Goal: Information Seeking & Learning: Compare options

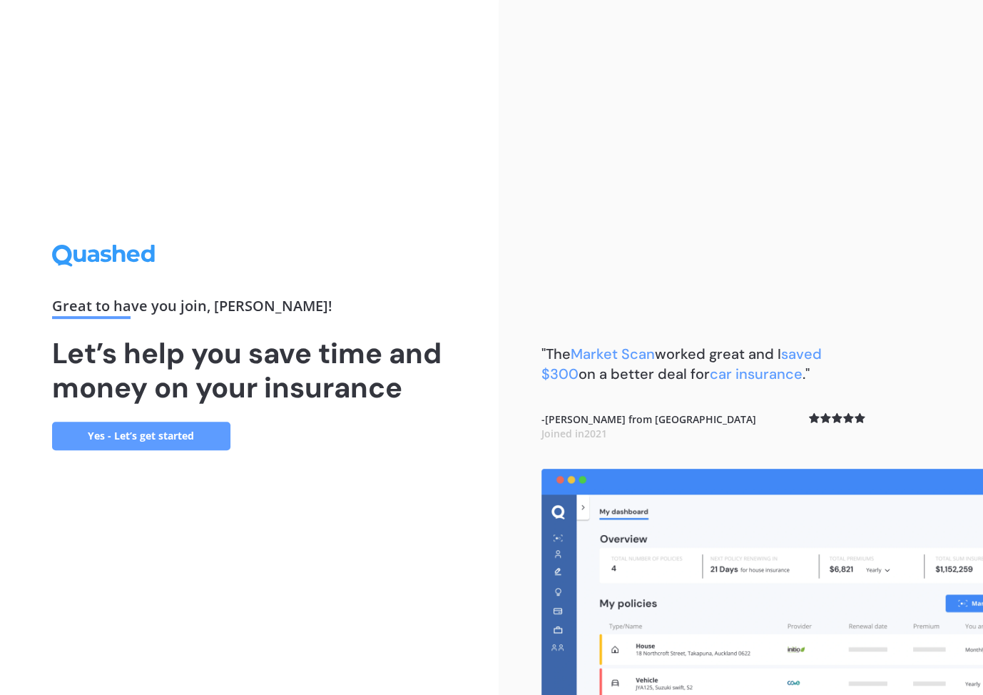
click at [165, 441] on link "Yes - Let’s get started" at bounding box center [141, 435] width 178 height 29
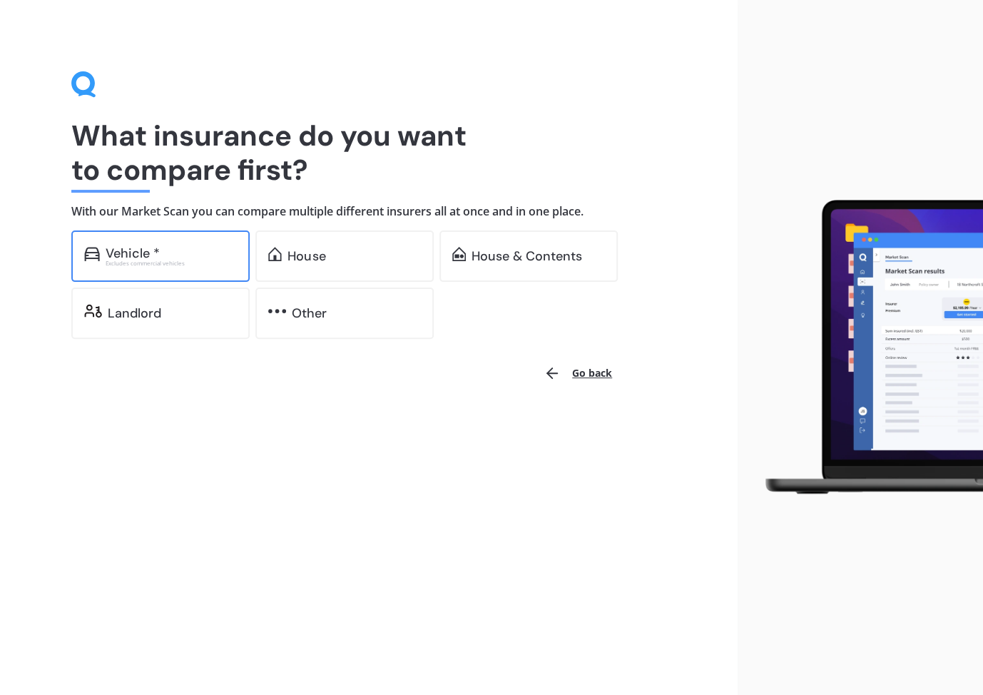
click at [174, 265] on div "Excludes commercial vehicles" at bounding box center [171, 263] width 131 height 6
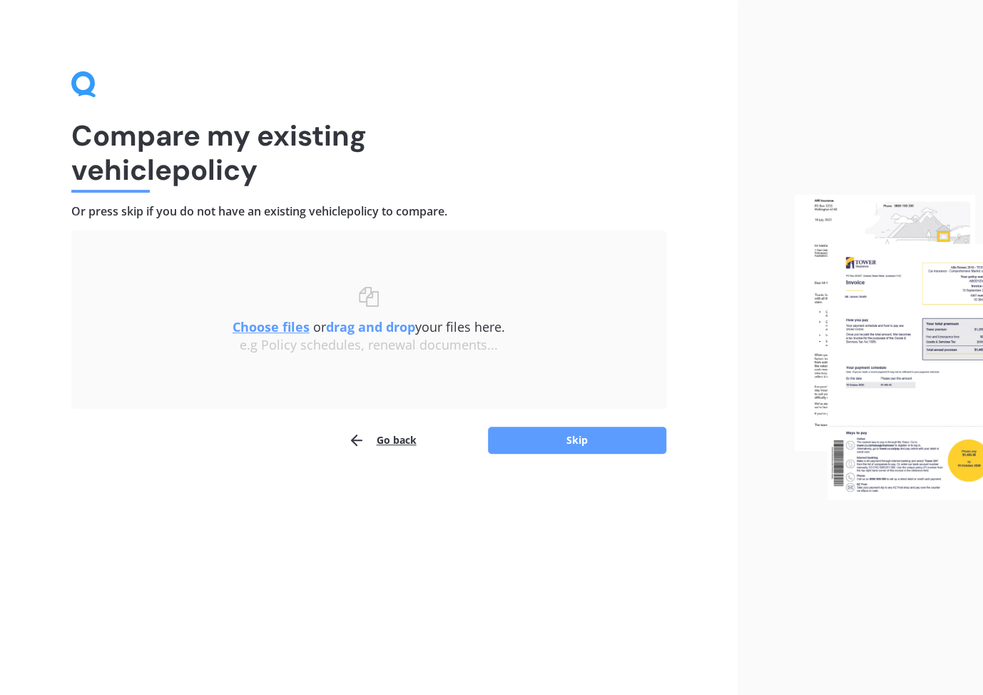
click at [356, 437] on icon "button" at bounding box center [356, 439] width 17 height 17
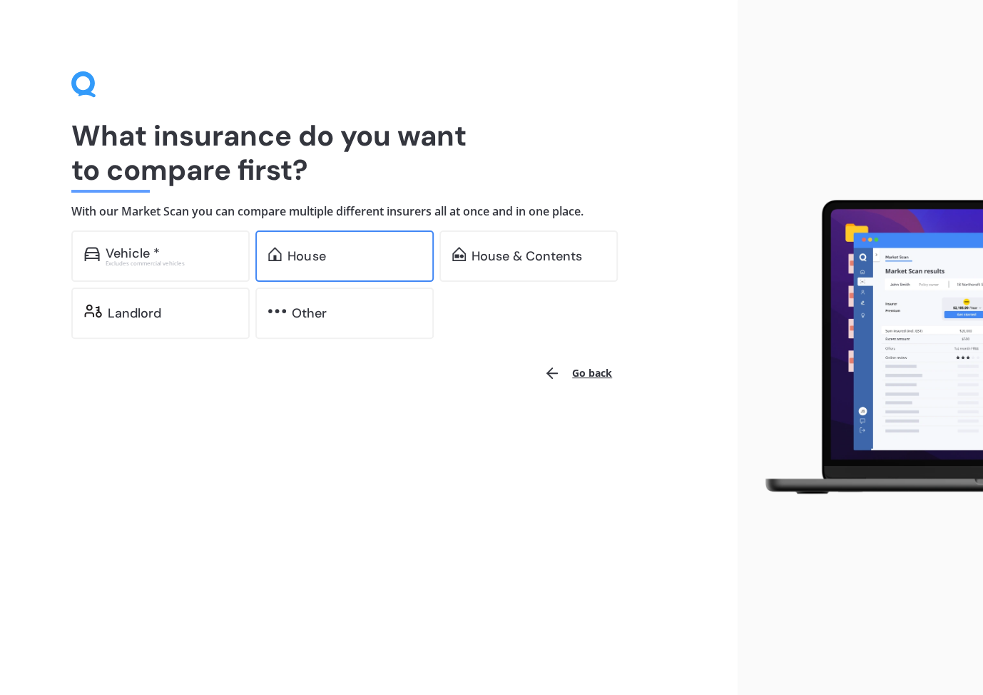
click at [318, 252] on div "House" at bounding box center [306, 256] width 38 height 14
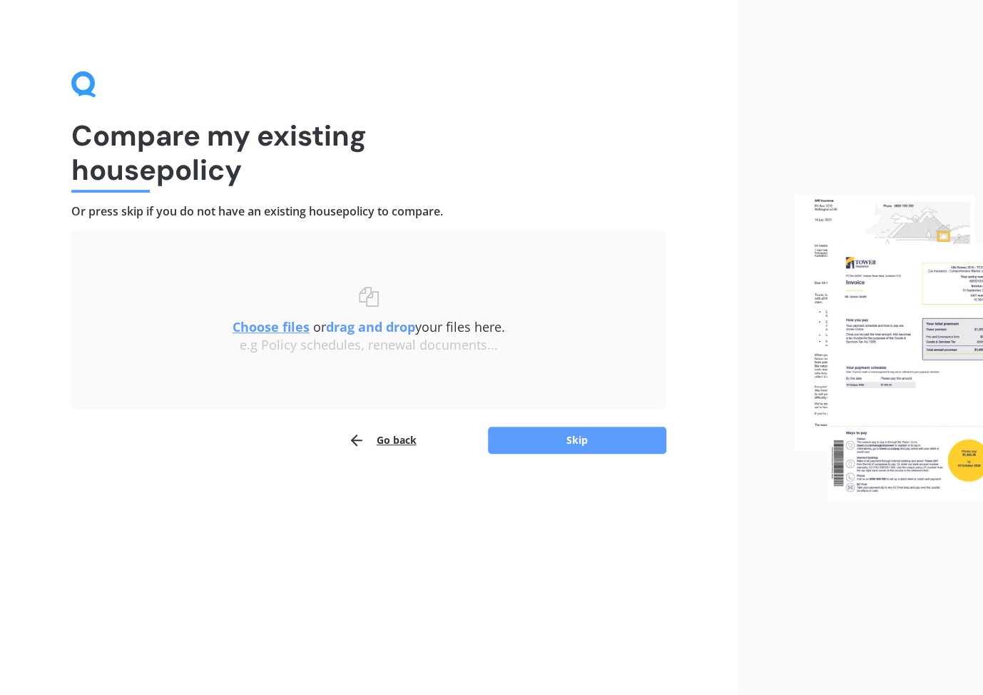
click at [285, 328] on u "Choose files" at bounding box center [270, 326] width 77 height 17
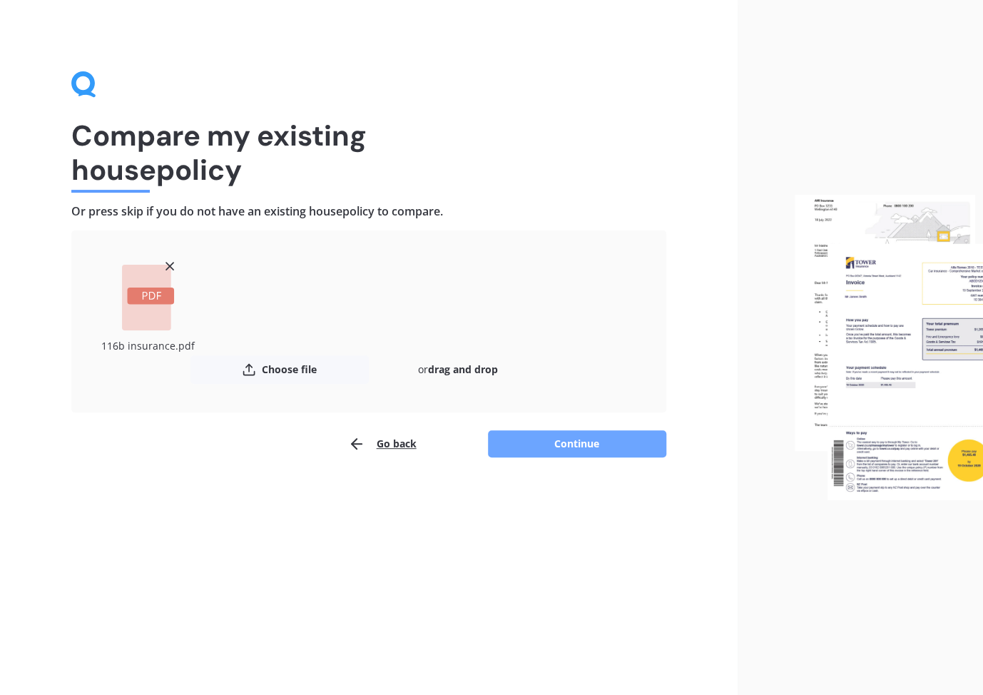
click at [568, 445] on button "Continue" at bounding box center [577, 443] width 178 height 27
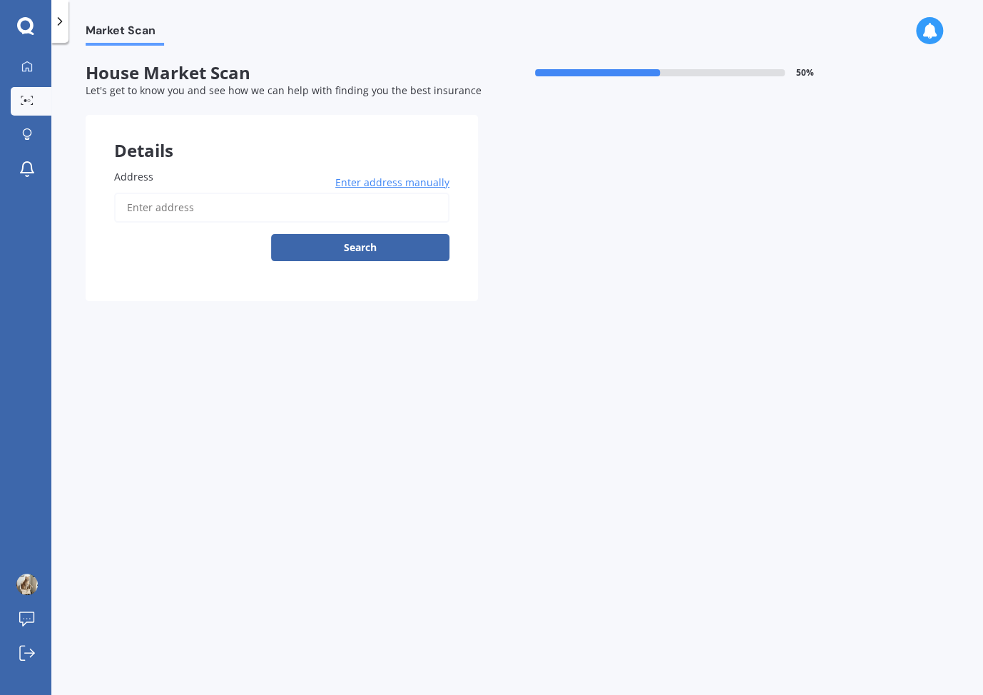
click at [166, 219] on input "Address" at bounding box center [281, 208] width 335 height 30
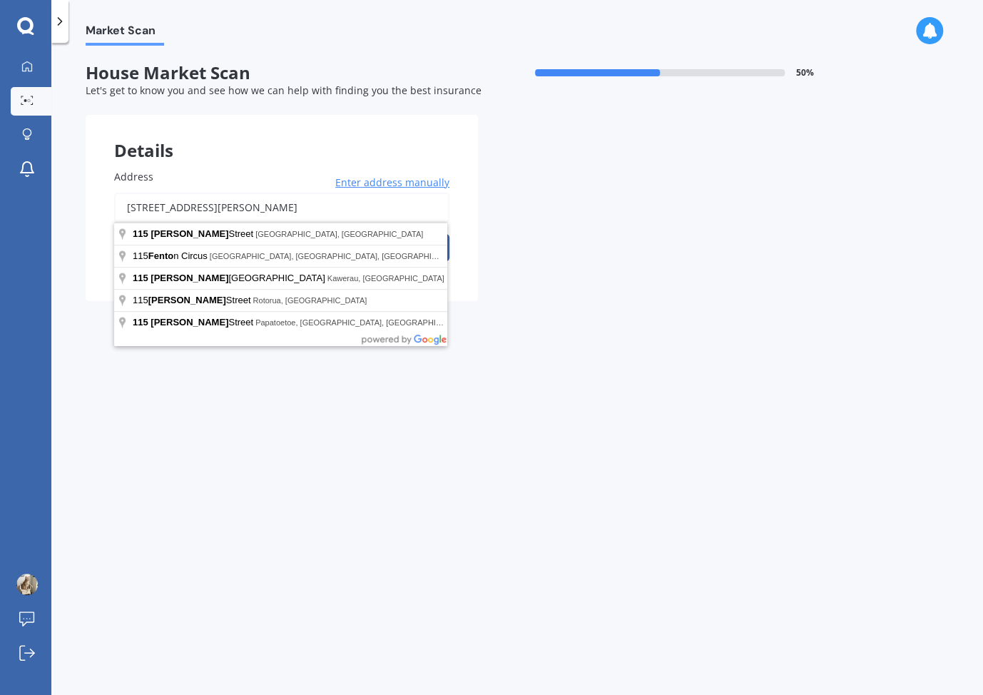
type input "[STREET_ADDRESS][PERSON_NAME]"
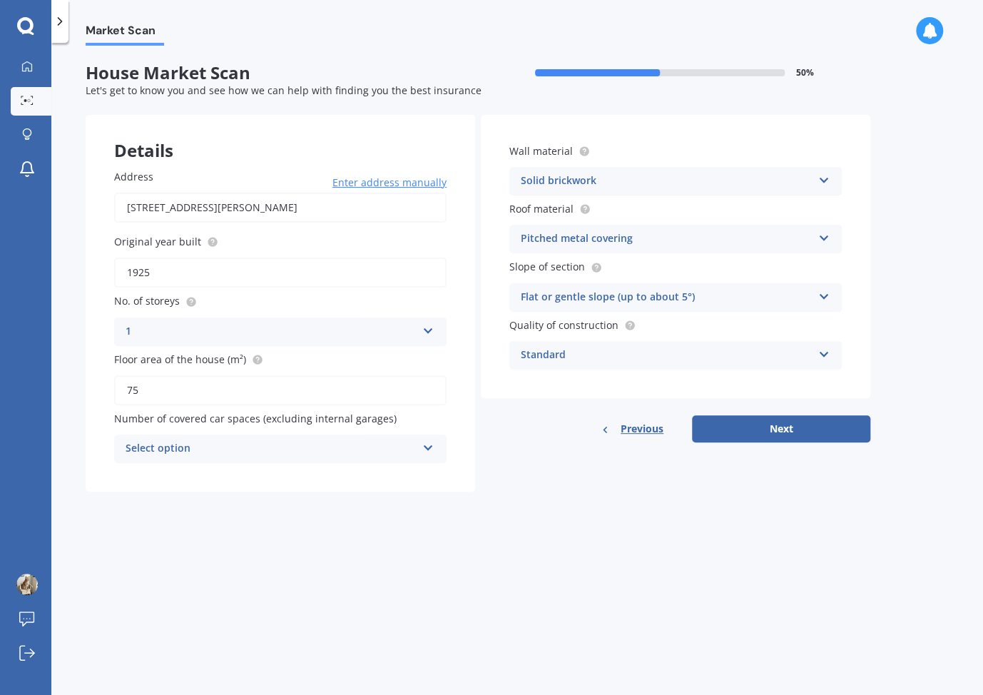
click at [145, 268] on input "1925" at bounding box center [280, 272] width 332 height 30
type input "1927"
click at [593, 180] on div "Solid brickwork" at bounding box center [666, 181] width 291 height 17
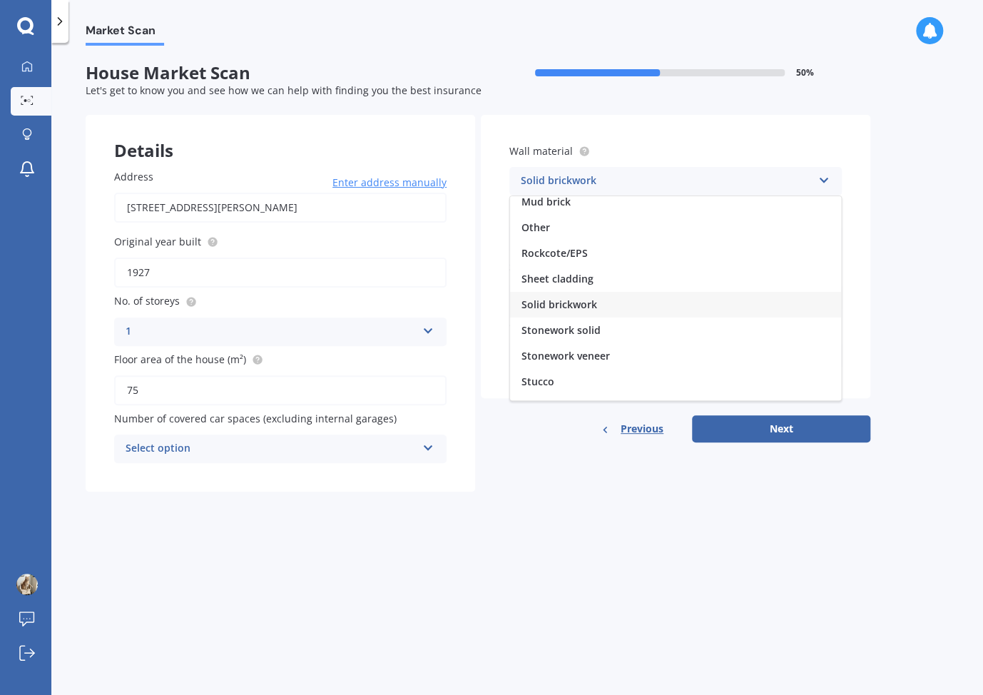
scroll to position [129, 0]
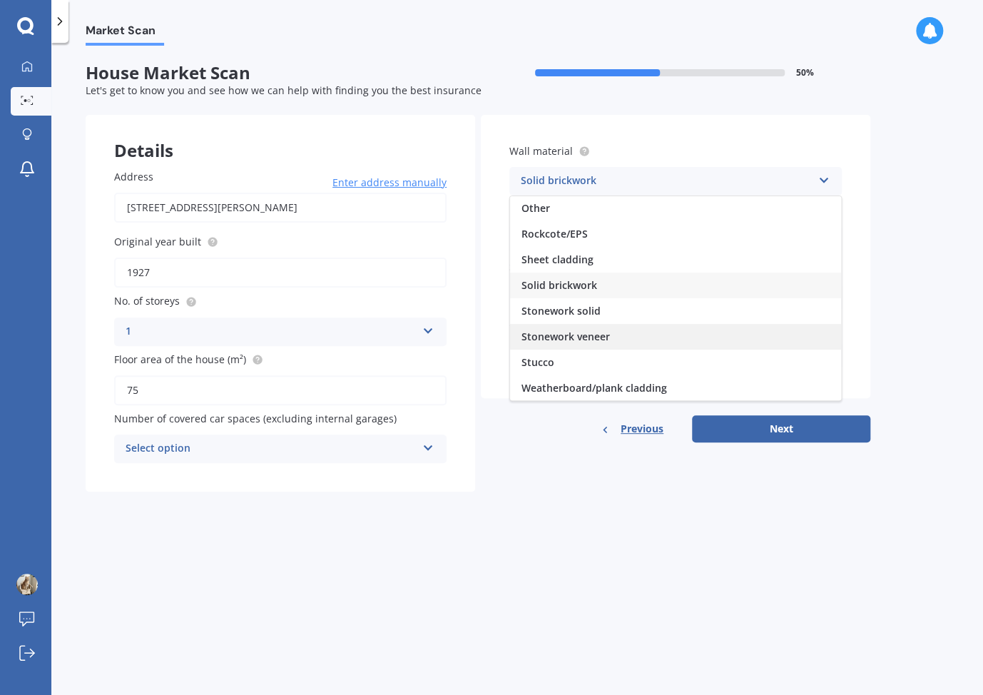
click at [574, 336] on span "Stonework veneer" at bounding box center [565, 336] width 88 height 14
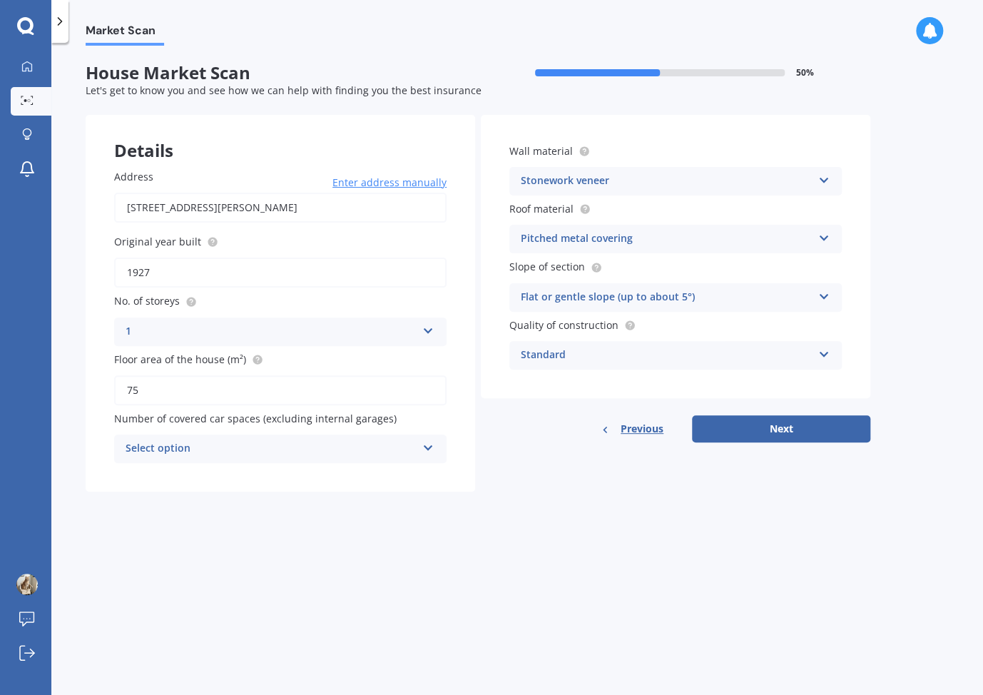
click at [702, 302] on div "Flat or gentle slope (up to about 5°)" at bounding box center [666, 297] width 291 height 17
click at [568, 354] on div "Standard" at bounding box center [666, 355] width 291 height 17
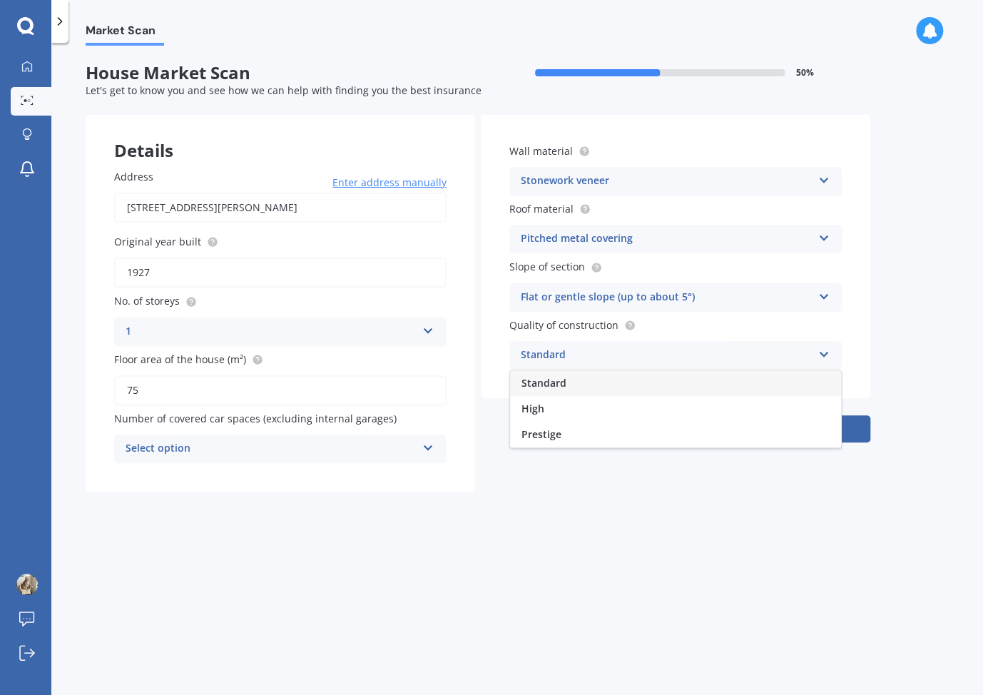
click at [568, 353] on div "Standard" at bounding box center [666, 355] width 291 height 17
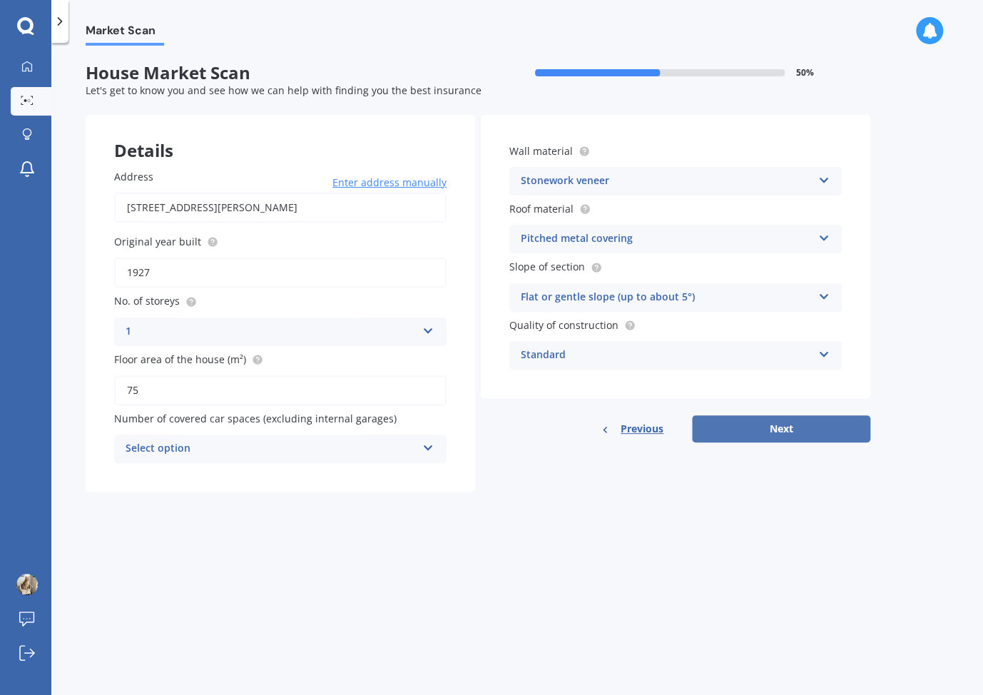
click at [781, 427] on button "Next" at bounding box center [781, 428] width 178 height 27
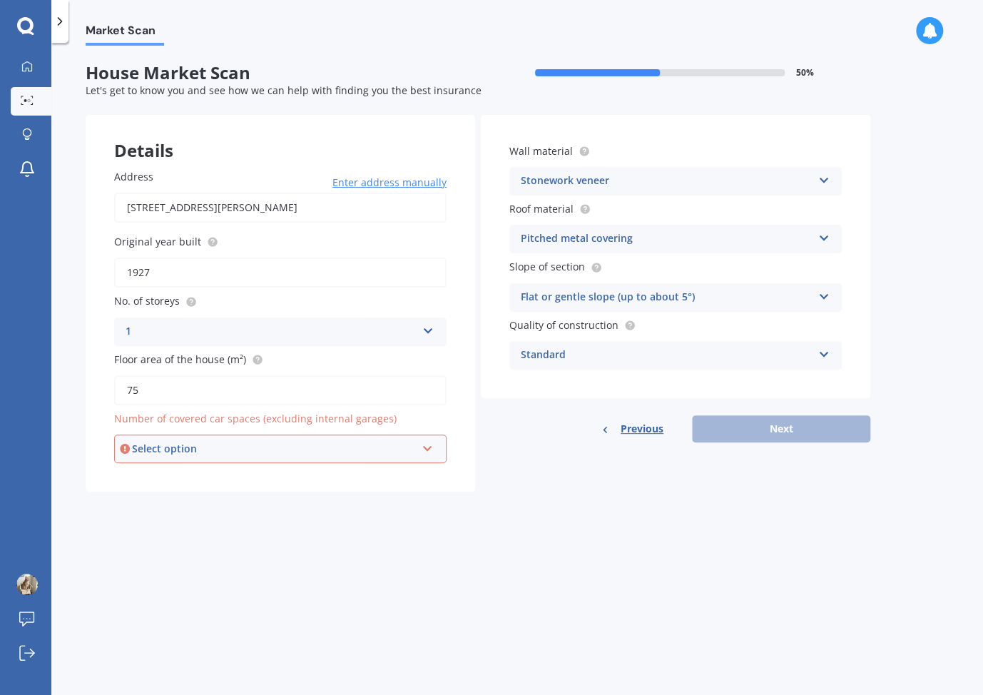
click at [226, 446] on div "Select option" at bounding box center [274, 449] width 284 height 16
click at [159, 475] on div "0" at bounding box center [280, 476] width 329 height 26
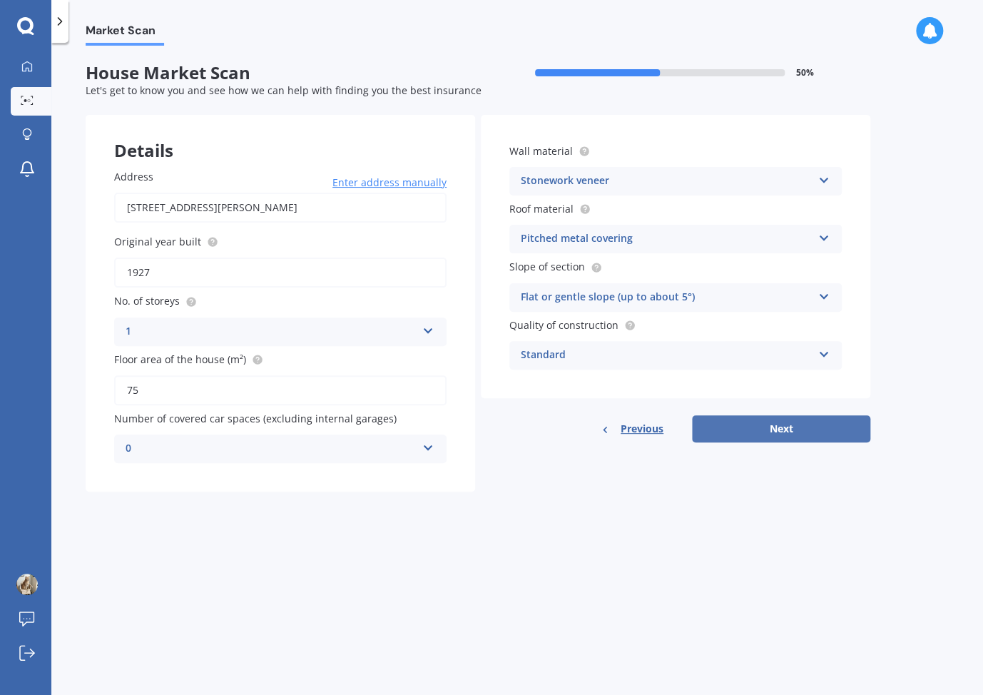
click at [789, 431] on button "Next" at bounding box center [781, 428] width 178 height 27
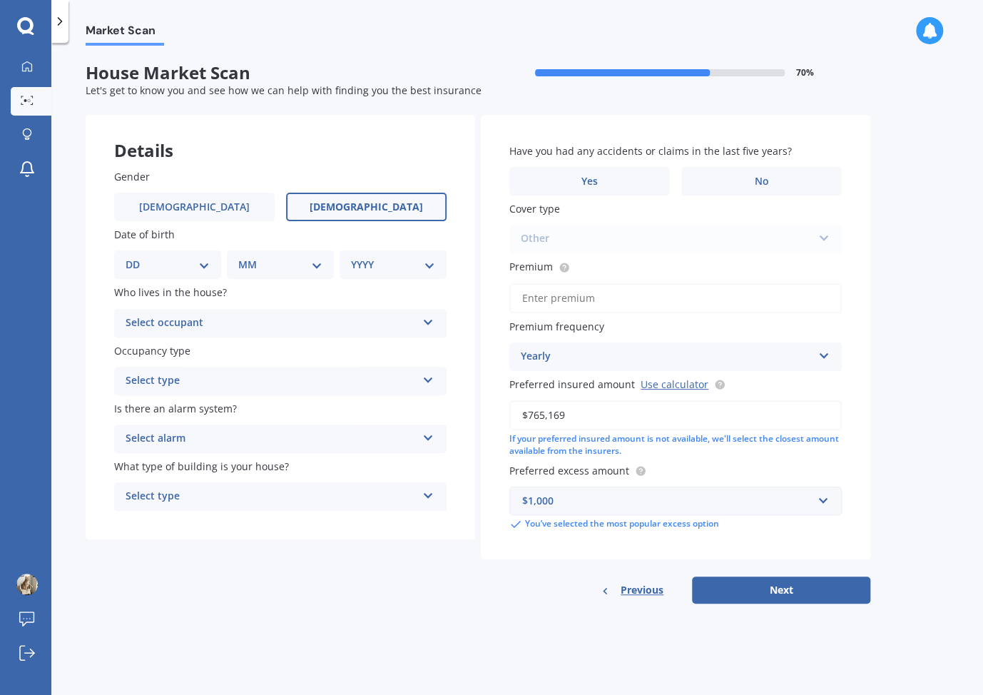
click at [354, 206] on span "[DEMOGRAPHIC_DATA]" at bounding box center [366, 207] width 113 height 12
click at [0, 0] on input "[DEMOGRAPHIC_DATA]" at bounding box center [0, 0] width 0 height 0
click at [189, 265] on select "DD 01 02 03 04 05 06 07 08 09 10 11 12 13 14 15 16 17 18 19 20 21 22 23 24 25 2…" at bounding box center [168, 265] width 84 height 16
select select "28"
click at [137, 257] on select "DD 01 02 03 04 05 06 07 08 09 10 11 12 13 14 15 16 17 18 19 20 21 22 23 24 25 2…" at bounding box center [168, 265] width 84 height 16
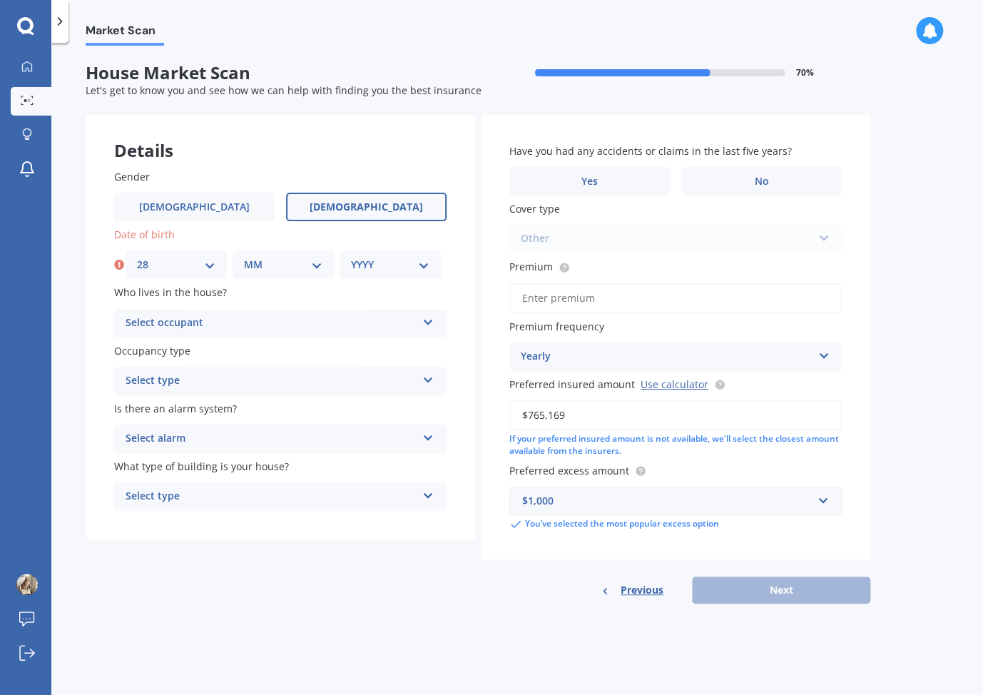
click at [258, 267] on select "MM 01 02 03 04 05 06 07 08 09 10 11 12" at bounding box center [283, 265] width 78 height 16
select select "08"
click at [244, 257] on select "MM 01 02 03 04 05 06 07 08 09 10 11 12" at bounding box center [283, 265] width 78 height 16
click at [374, 265] on select "YYYY 2009 2008 2007 2006 2005 2004 2003 2002 2001 2000 1999 1998 1997 1996 1995…" at bounding box center [390, 265] width 78 height 16
select select "1974"
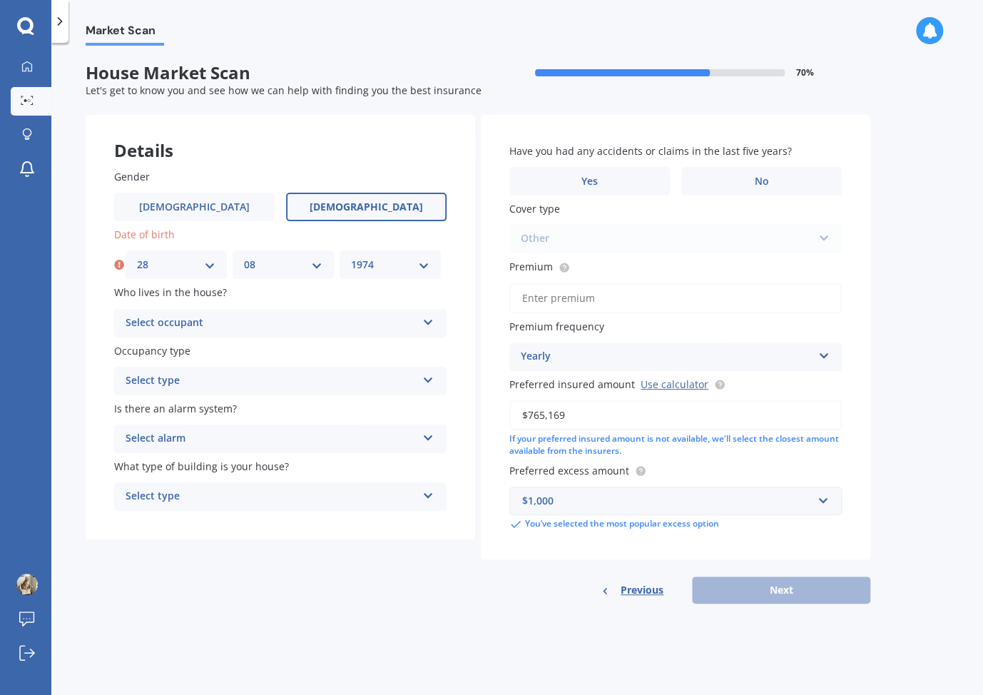
click at [351, 257] on select "YYYY 2009 2008 2007 2006 2005 2004 2003 2002 2001 2000 1999 1998 1997 1996 1995…" at bounding box center [390, 265] width 78 height 16
click at [189, 316] on div "Select occupant" at bounding box center [271, 323] width 291 height 17
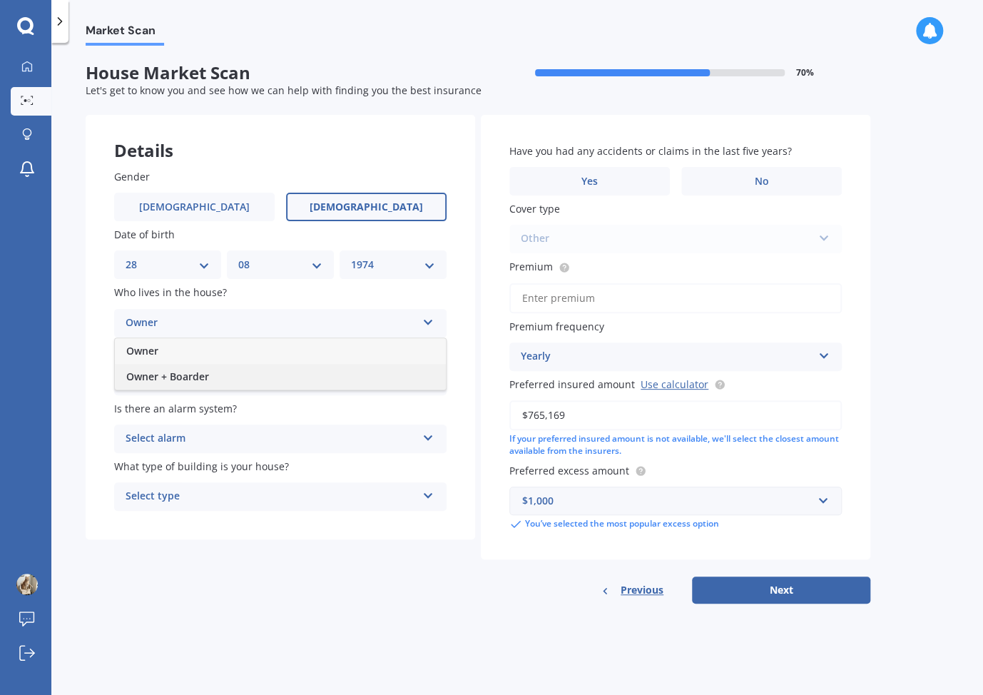
click at [178, 374] on span "Owner + Boarder" at bounding box center [167, 376] width 83 height 14
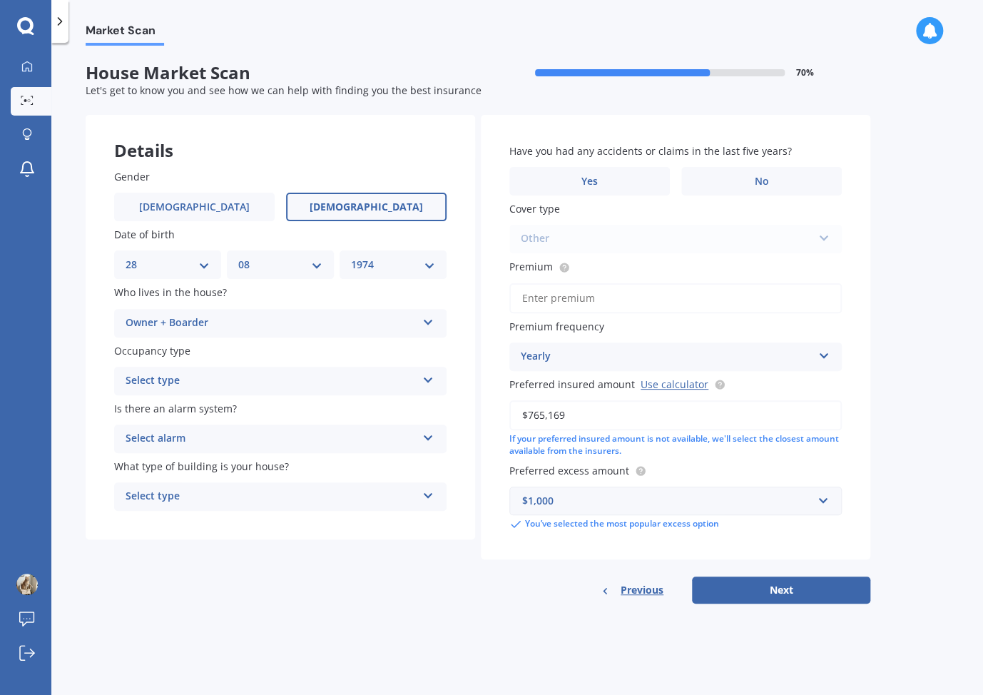
click at [180, 382] on div "Select type" at bounding box center [271, 380] width 291 height 17
click at [180, 409] on div "Permanent" at bounding box center [280, 409] width 331 height 26
click at [193, 441] on div "Select alarm" at bounding box center [271, 438] width 291 height 17
click at [160, 514] on div "No" at bounding box center [280, 518] width 331 height 26
click at [163, 496] on div "Select type" at bounding box center [271, 496] width 291 height 17
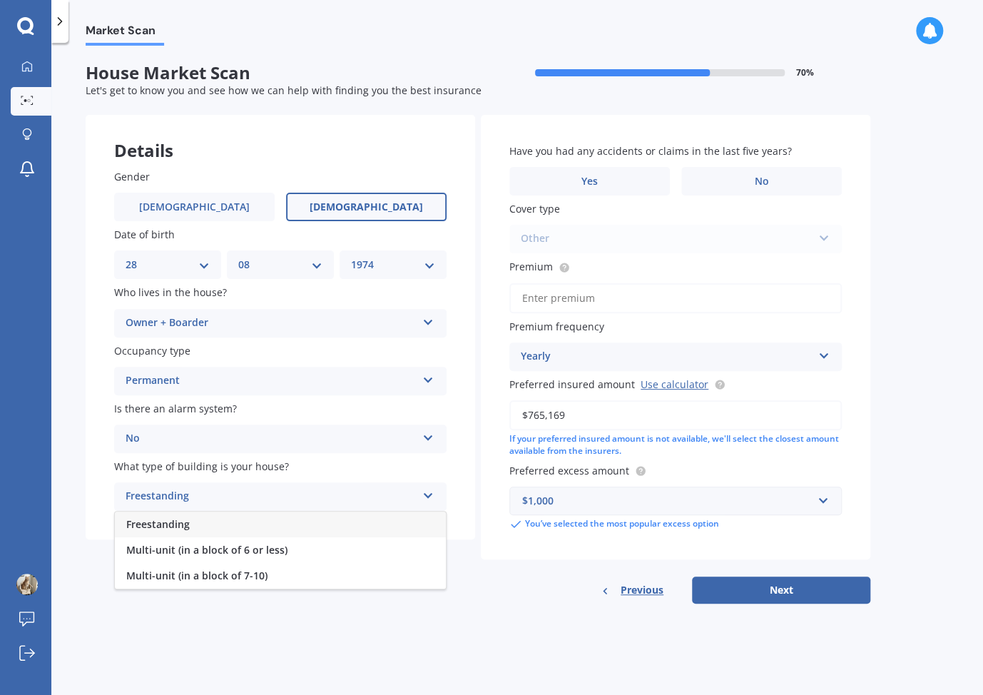
click at [176, 525] on span "Freestanding" at bounding box center [157, 524] width 63 height 14
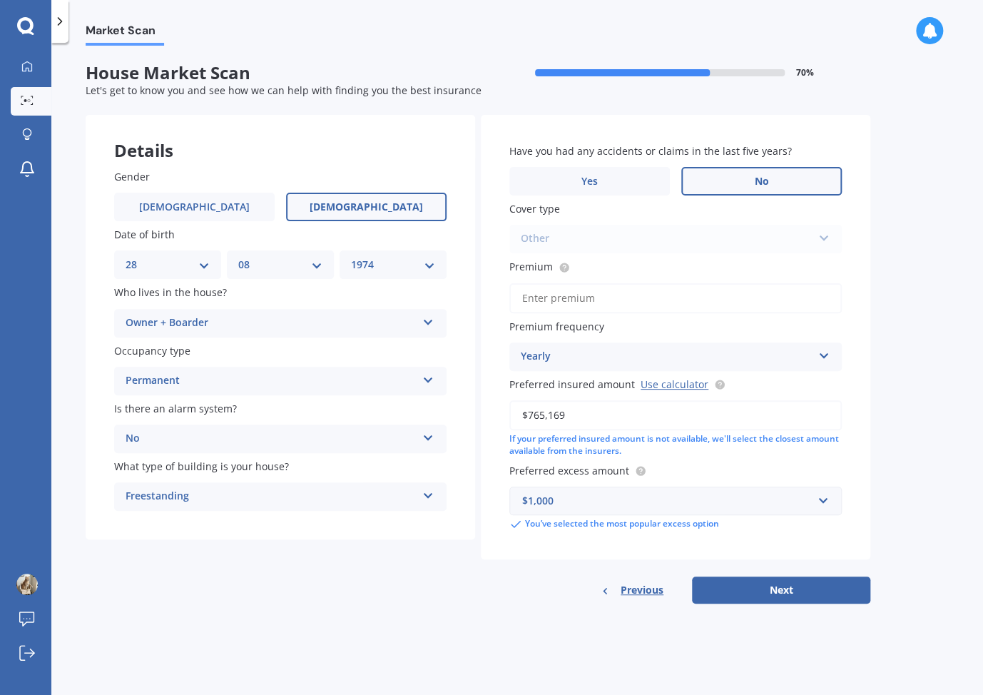
click at [742, 190] on label "No" at bounding box center [761, 181] width 160 height 29
click at [0, 0] on input "No" at bounding box center [0, 0] width 0 height 0
click at [555, 245] on div "Other Houseowners Home Essence Home Echelon Home Distinction Home Other" at bounding box center [675, 239] width 332 height 29
click at [576, 298] on input "Premium" at bounding box center [675, 298] width 332 height 30
click at [579, 350] on div "Yearly" at bounding box center [666, 356] width 291 height 17
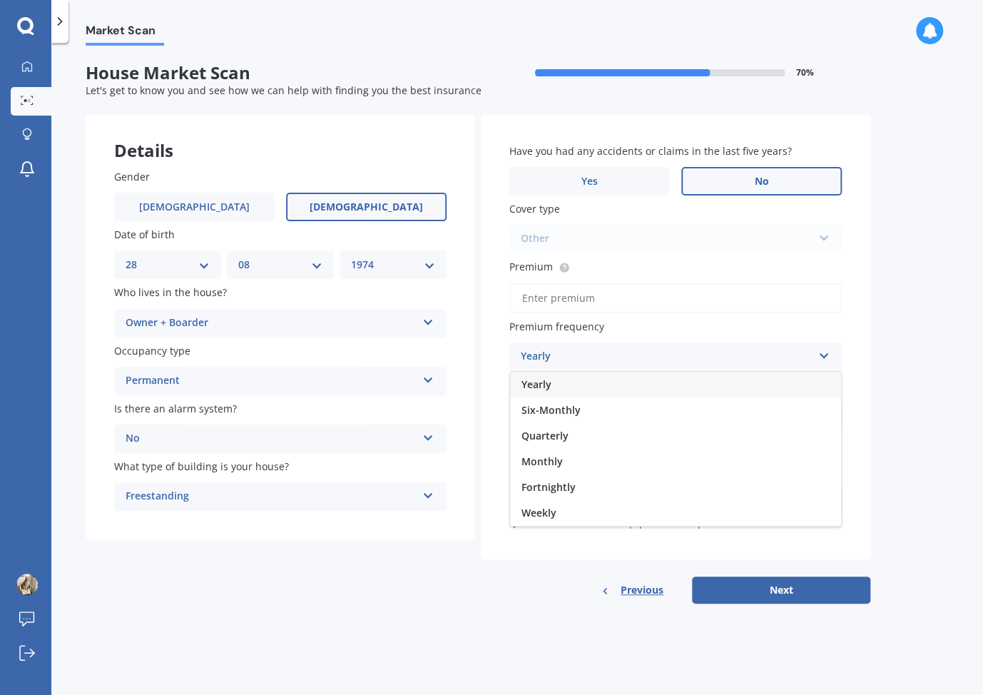
click at [579, 350] on div "Yearly" at bounding box center [666, 356] width 291 height 17
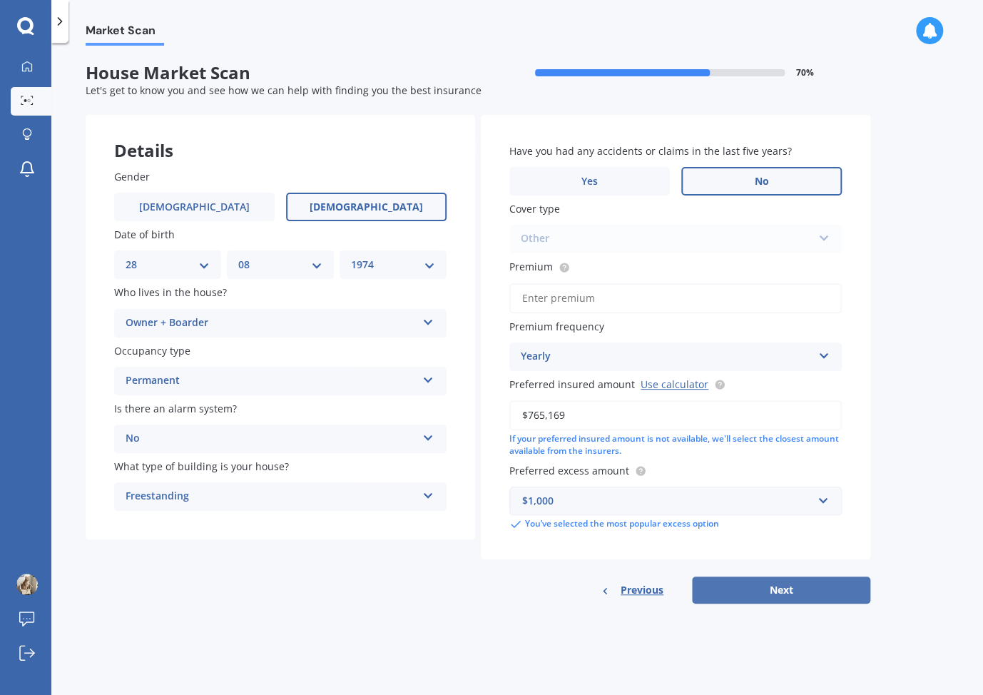
click at [796, 589] on button "Next" at bounding box center [781, 589] width 178 height 27
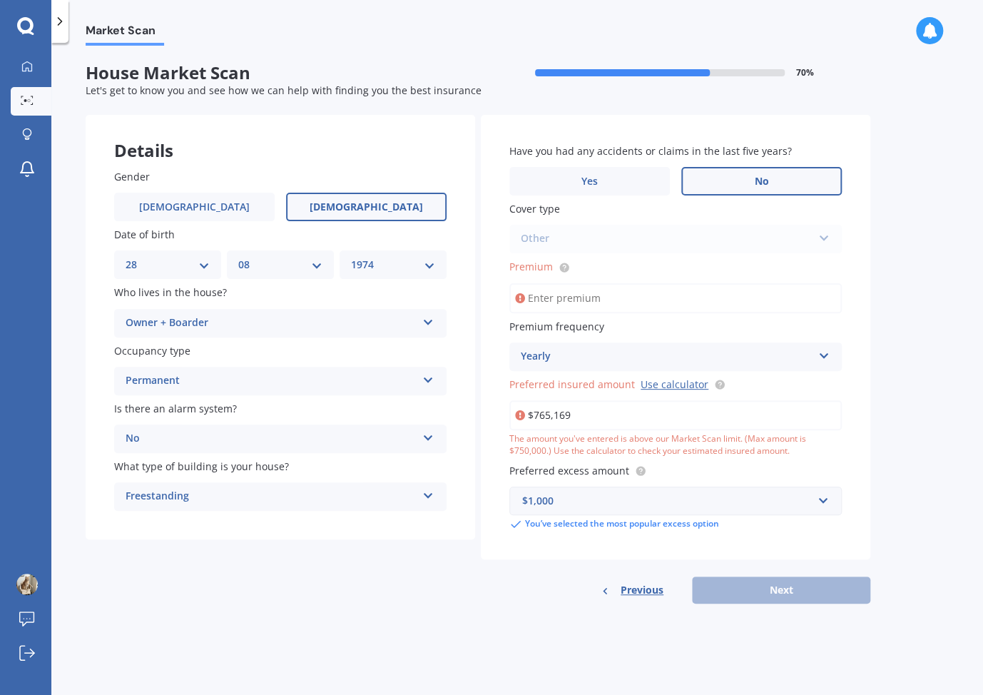
click at [564, 291] on input "Premium" at bounding box center [675, 298] width 332 height 30
click at [563, 267] on icon at bounding box center [564, 266] width 3 height 3
